Goal: Subscribe to service/newsletter

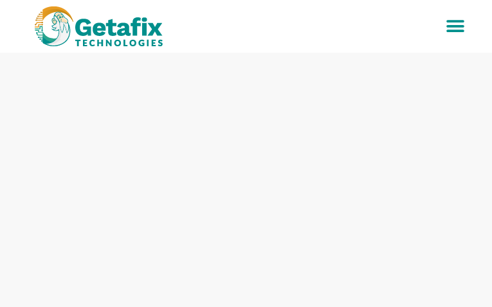
type input "PuhonwxCAQcc"
type input "KjPWfmXpdpDbwqw"
type input "[EMAIL_ADDRESS][DOMAIN_NAME]"
type input "SGhLwMlsr"
type input "vkHZbhMxHHrEz"
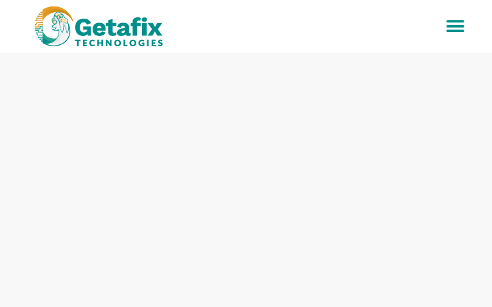
type input "hPbAPDUMxoSINyqF"
type input "[EMAIL_ADDRESS][DOMAIN_NAME]"
type input "DvdfMCaX"
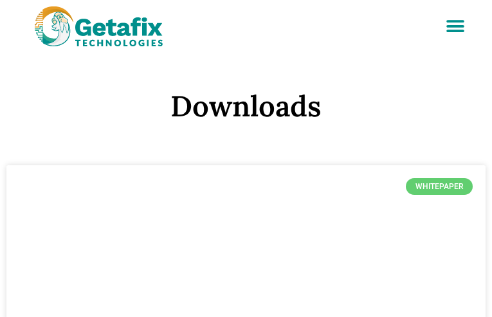
type input "UqANNUDOGEWAEb"
type input "QcazLFChVqkvfrZj"
type input "[EMAIL_ADDRESS][DOMAIN_NAME]"
type input "osIgbxHfpmo"
